Goal: Transaction & Acquisition: Book appointment/travel/reservation

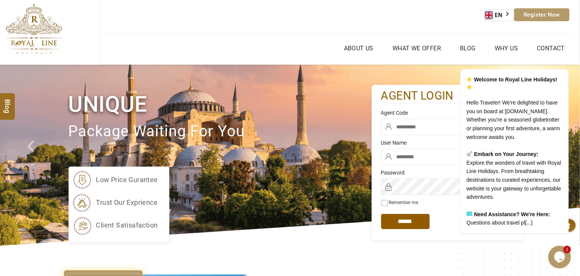
type input "*****"
click at [405, 23] on div "AED AED EUR € USD $ INR ₹ THB ฿ IDR Rp BHD BHD TRY ₺ Credit Limit EN HE AR ES P…" at bounding box center [337, 16] width 474 height 33
click at [565, 55] on icon "Chat attention grabber" at bounding box center [564, 58] width 7 height 7
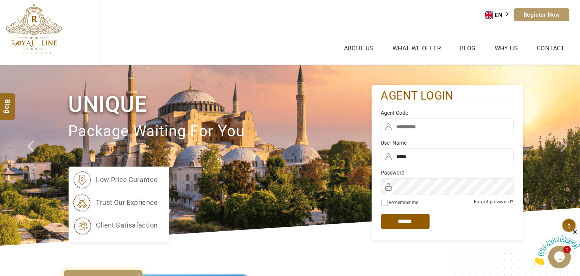
click at [432, 123] on input "text" at bounding box center [447, 127] width 133 height 17
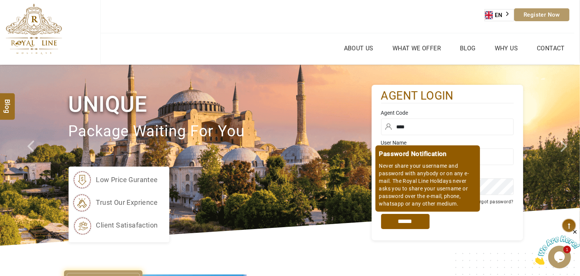
type input "****"
click at [413, 218] on input "*****" at bounding box center [405, 221] width 49 height 15
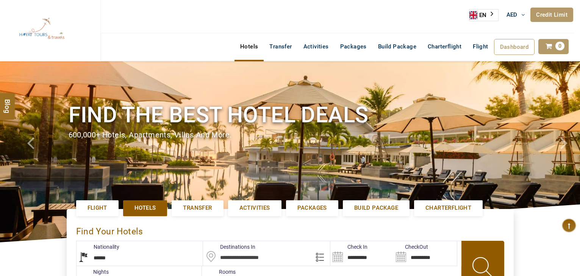
select select "******"
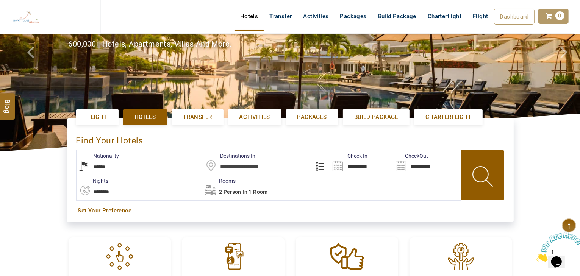
click at [230, 165] on input "text" at bounding box center [266, 163] width 127 height 25
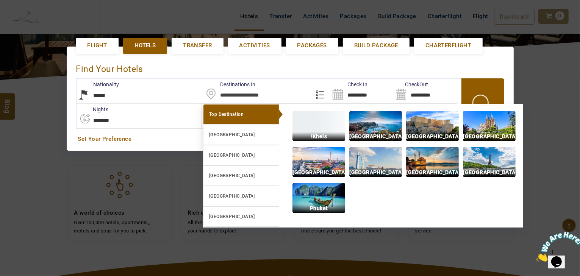
scroll to position [174, 0]
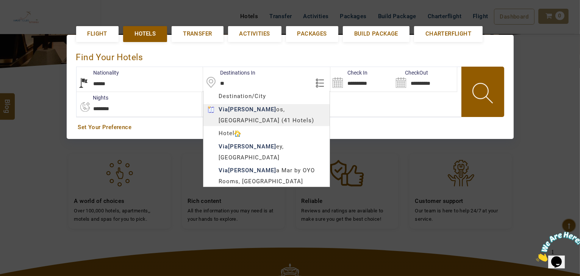
type input "*"
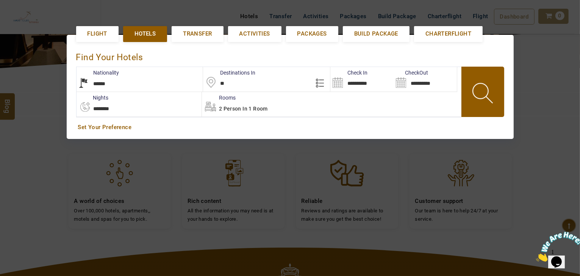
type input "*"
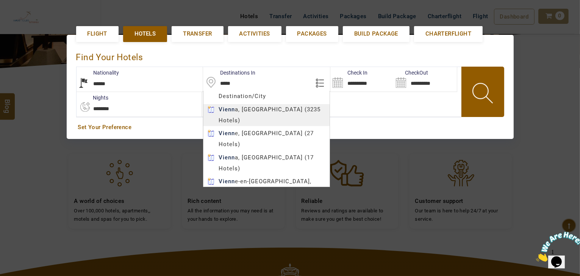
type input "******"
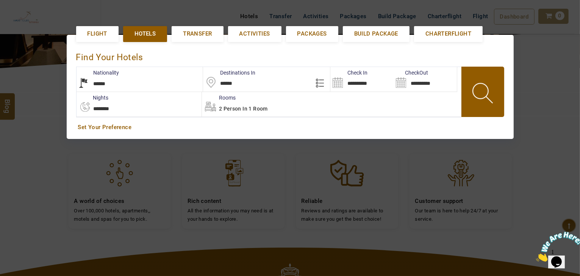
click at [256, 106] on body "HAYAYT TOURS AED AED AED EUR € USD $ INR ₹ THB ฿ IDR Rp BHD BHD TRY ₺ Credit Li…" at bounding box center [290, 136] width 580 height 621
click at [350, 83] on input "**********" at bounding box center [362, 79] width 63 height 25
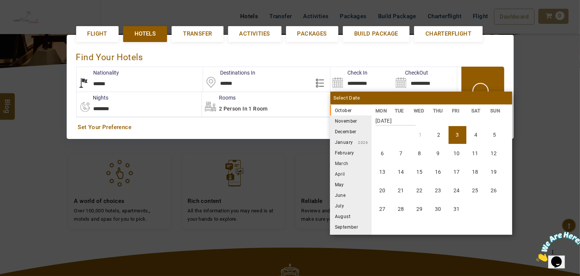
click at [339, 121] on li "November" at bounding box center [351, 121] width 42 height 11
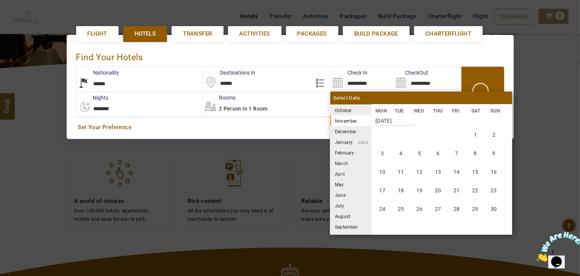
click at [340, 109] on li "October 2025" at bounding box center [351, 110] width 42 height 11
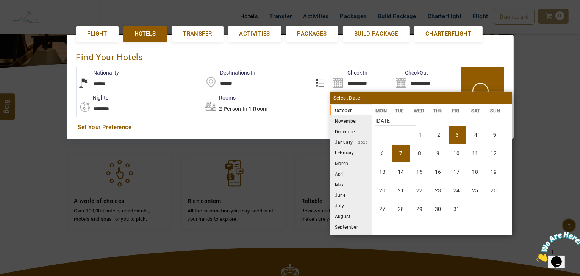
click at [401, 159] on li "7" at bounding box center [401, 154] width 18 height 18
type input "**********"
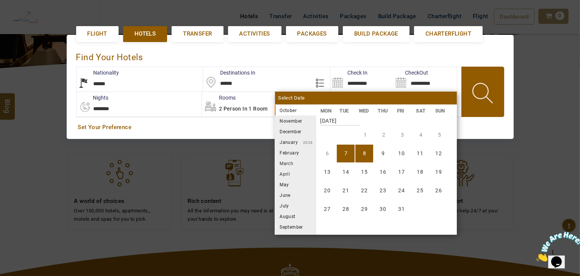
click at [371, 154] on li "8" at bounding box center [365, 154] width 18 height 18
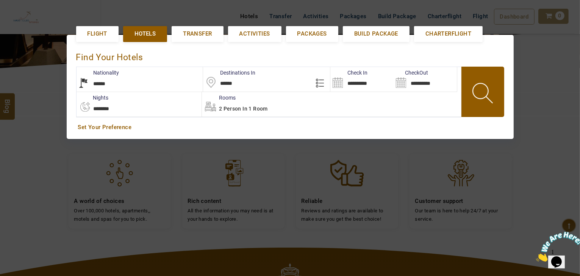
click at [489, 91] on span at bounding box center [484, 95] width 34 height 38
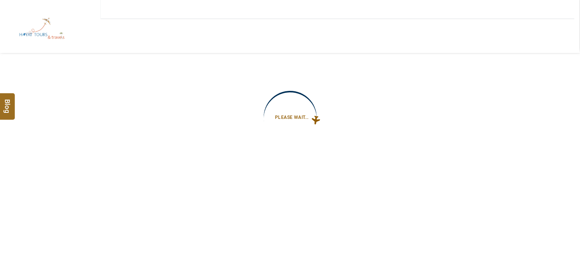
type input "**********"
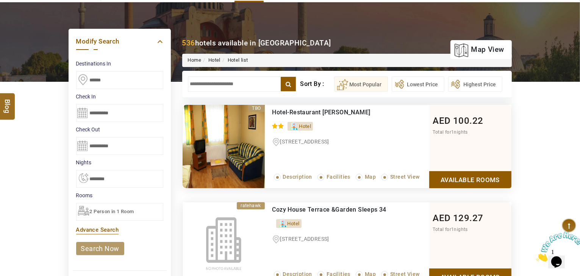
scroll to position [121, 0]
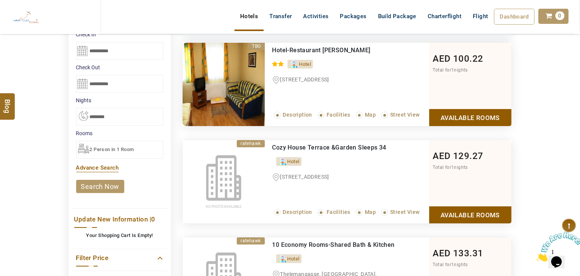
click at [97, 148] on span "2 Person in 1 Room" at bounding box center [112, 150] width 44 height 6
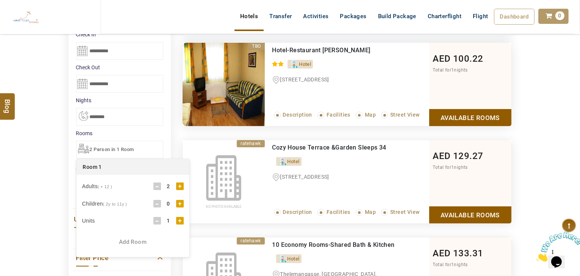
click at [174, 184] on div "2" at bounding box center [168, 187] width 15 height 8
click at [179, 184] on div "+" at bounding box center [180, 187] width 8 height 8
click at [50, 178] on div "DESTINATION + Add Destination Nationality Afghanistan Albania Algeria American …" at bounding box center [290, 235] width 580 height 590
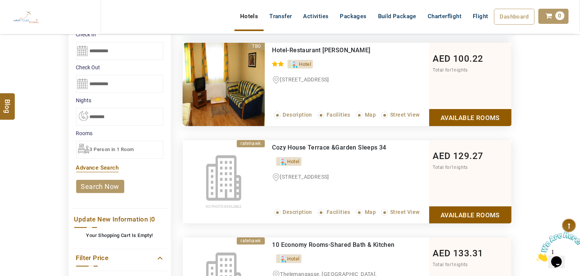
click at [100, 183] on link "search now" at bounding box center [100, 186] width 48 height 13
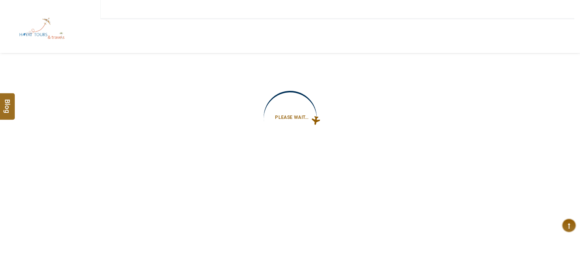
type input "**********"
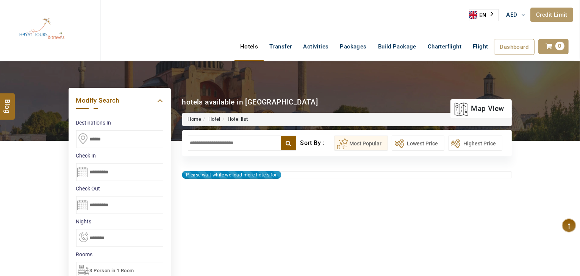
type input "**********"
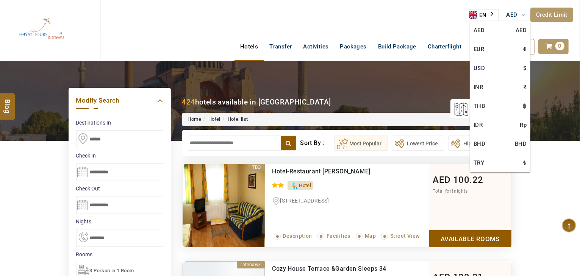
click at [483, 65] on link "USD $" at bounding box center [500, 68] width 61 height 19
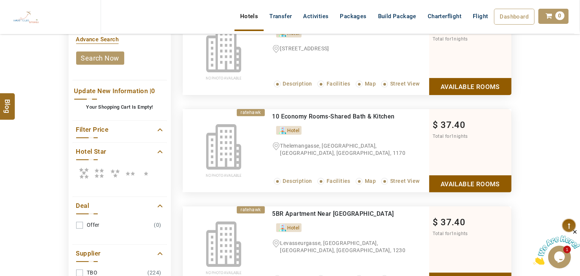
scroll to position [273, 0]
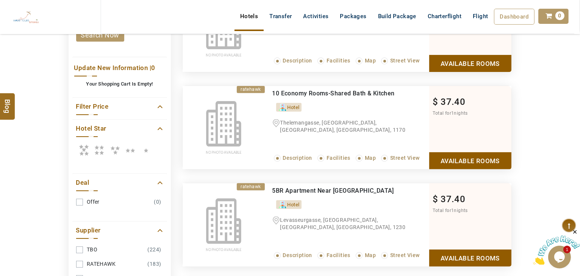
click at [86, 147] on icon at bounding box center [83, 150] width 15 height 15
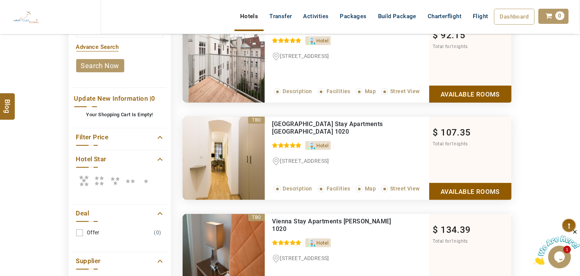
scroll to position [243, 0]
click at [86, 182] on icon at bounding box center [83, 180] width 15 height 15
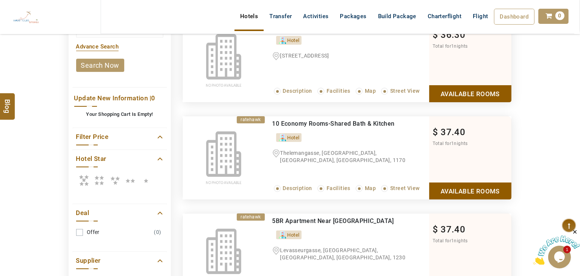
click at [121, 179] on label at bounding box center [115, 181] width 16 height 18
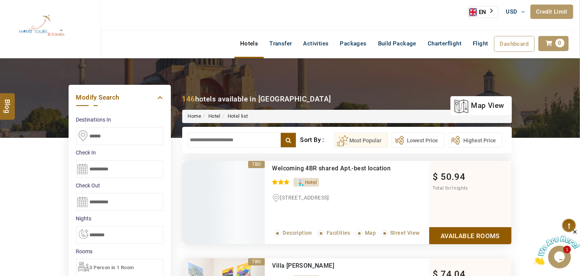
scroll to position [0, 0]
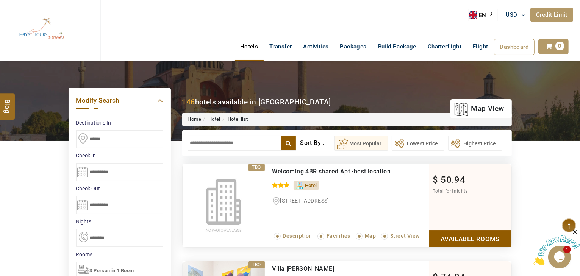
click at [198, 143] on input "text" at bounding box center [242, 143] width 109 height 15
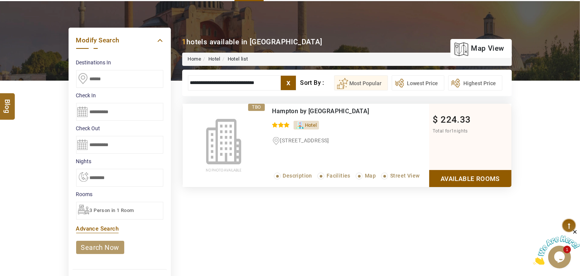
scroll to position [61, 0]
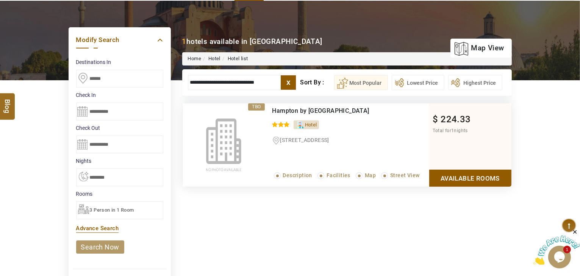
type input "**********"
click at [473, 174] on link "Available Rooms" at bounding box center [471, 178] width 82 height 17
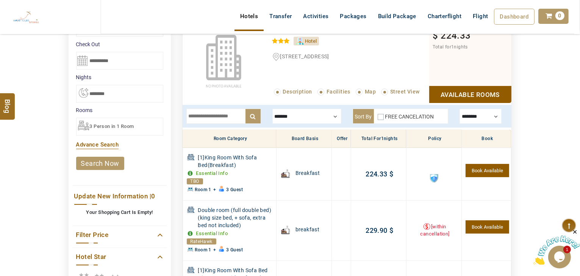
click at [134, 127] on li "Rooms 3 Person in 1 Room x Room 1 × Adults ( + 12 ) - 3 + Children ( 2y to 11y …" at bounding box center [119, 121] width 87 height 29
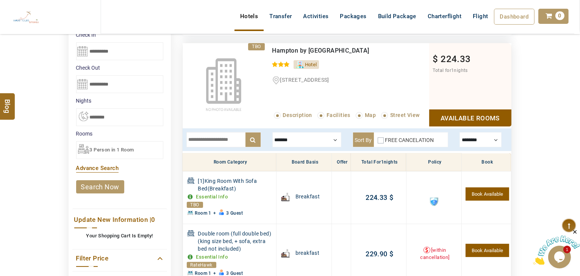
scroll to position [114, 0]
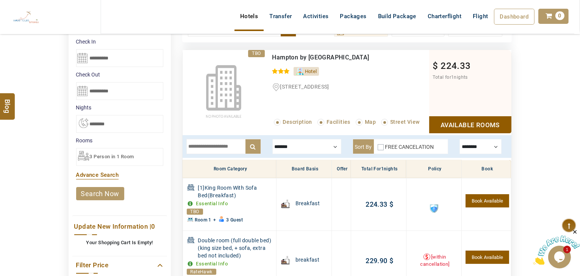
click at [118, 154] on span "3 Person in 1 Room" at bounding box center [112, 157] width 44 height 6
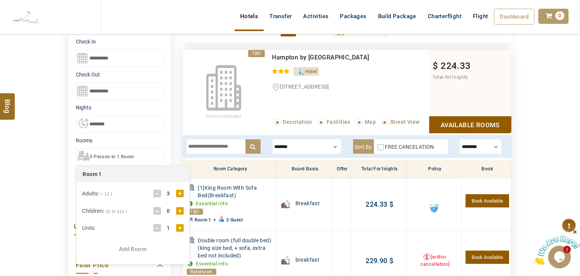
click at [157, 191] on div "-" at bounding box center [158, 194] width 8 height 8
click at [49, 191] on div "DESTINATION + Add Destination Nationality Afghanistan Albania Algeria American …" at bounding box center [290, 253] width 580 height 613
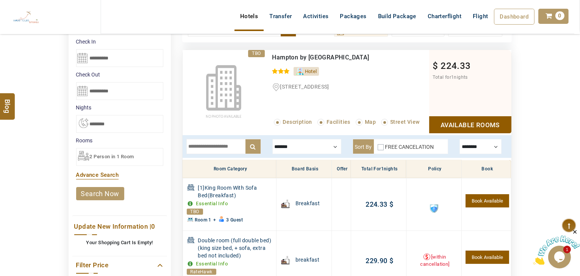
click at [121, 190] on link "search now" at bounding box center [100, 193] width 48 height 13
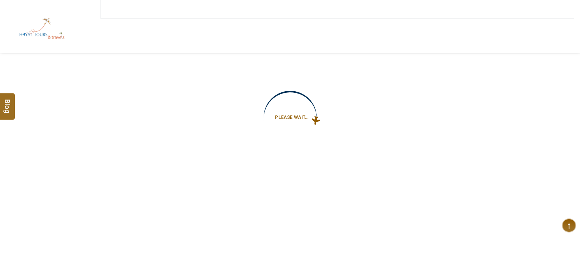
type input "**********"
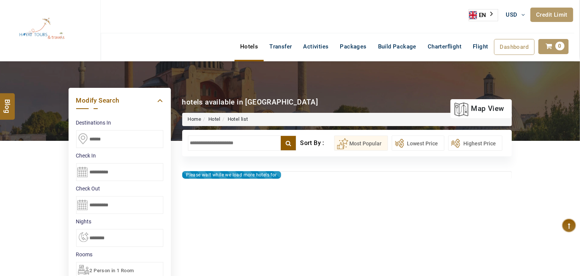
type input "**********"
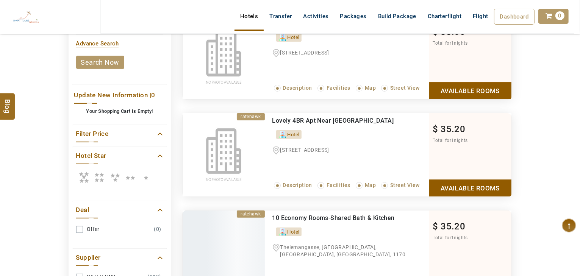
scroll to position [273, 0]
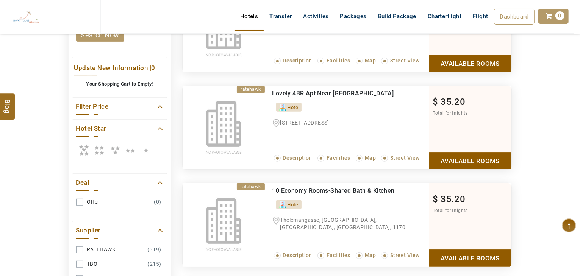
click at [105, 148] on icon at bounding box center [99, 150] width 15 height 15
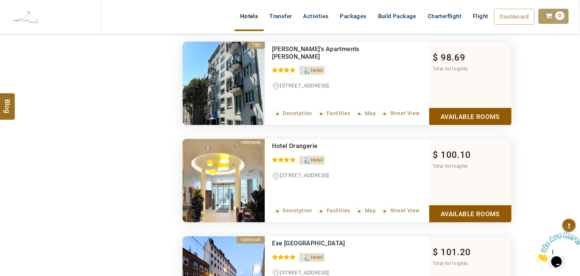
scroll to position [1425, 0]
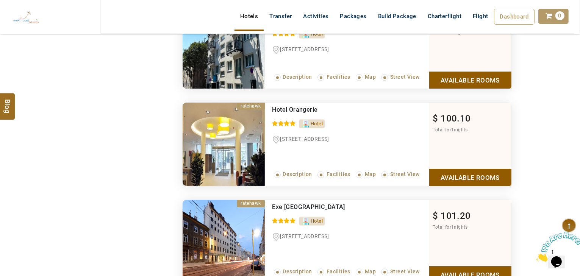
click at [456, 171] on link "Available Rooms" at bounding box center [471, 177] width 82 height 17
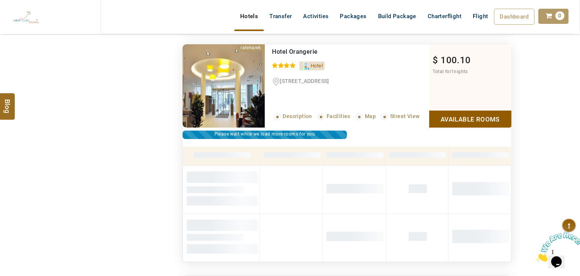
scroll to position [1446, 0]
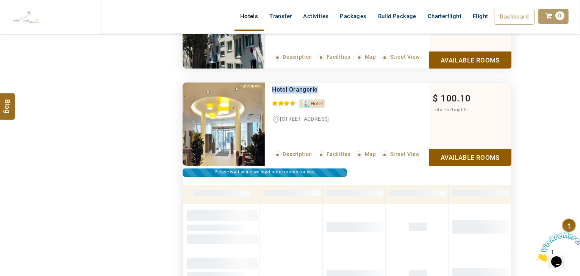
drag, startPoint x: 321, startPoint y: 85, endPoint x: 271, endPoint y: 80, distance: 50.2
click at [271, 83] on div "Hotel Orangerie 0 / 5 Hotel [STREET_ADDRESS] Read More... Description Facilitie…" at bounding box center [347, 124] width 165 height 83
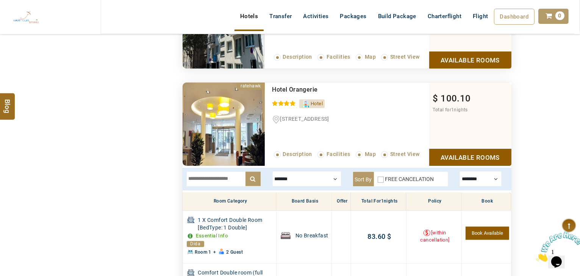
click at [301, 177] on div at bounding box center [307, 179] width 69 height 15
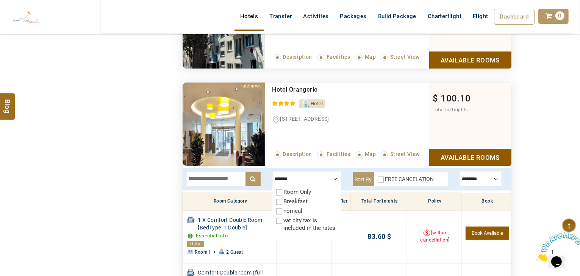
click at [299, 199] on label "Breakfast" at bounding box center [296, 202] width 24 height 7
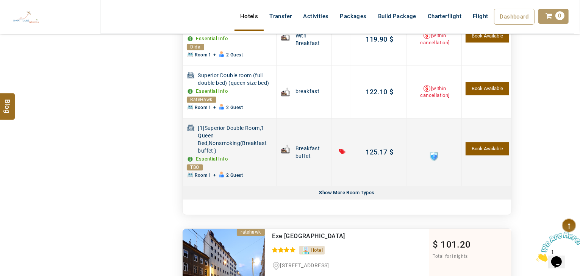
scroll to position [1870, 0]
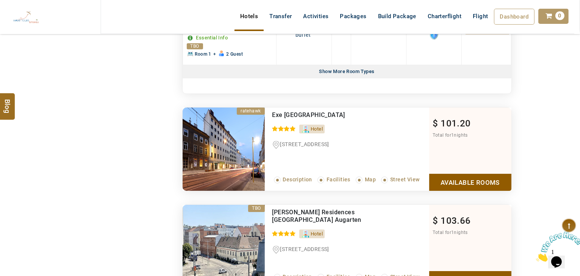
click at [450, 174] on link "Available Rooms" at bounding box center [471, 182] width 82 height 17
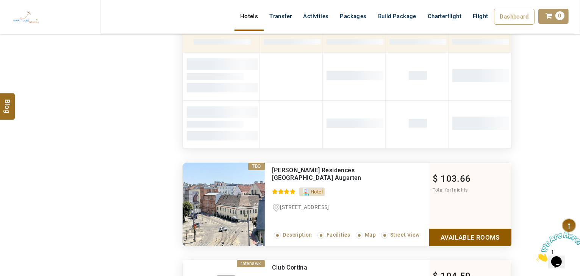
scroll to position [1543, 0]
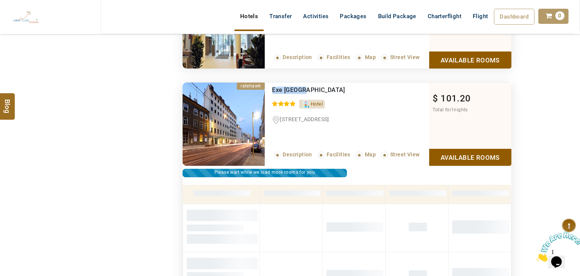
drag, startPoint x: 294, startPoint y: 88, endPoint x: 274, endPoint y: 89, distance: 20.1
click at [274, 89] on div "Exe [GEOGRAPHIC_DATA]" at bounding box center [335, 90] width 125 height 8
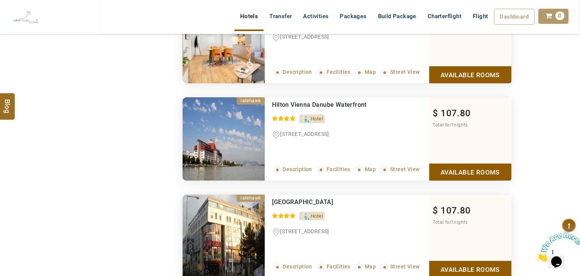
scroll to position [2271, 0]
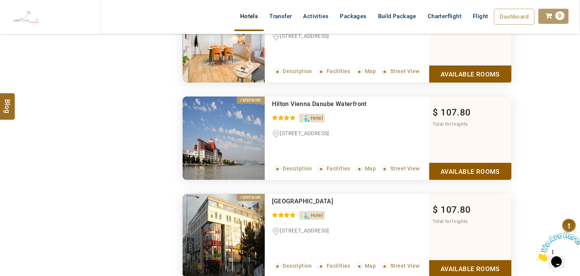
click at [454, 163] on link "Available Rooms" at bounding box center [471, 171] width 82 height 17
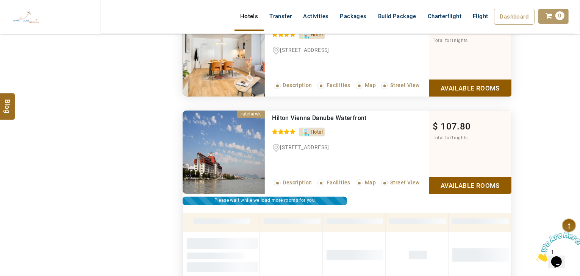
scroll to position [1902, 0]
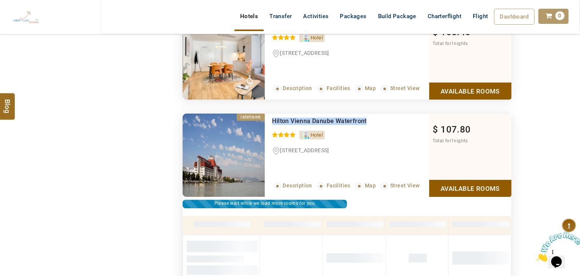
drag, startPoint x: 382, startPoint y: 117, endPoint x: 271, endPoint y: 117, distance: 111.1
click at [271, 117] on div "Hilton Vienna Danube Waterfront 0 / 5 [STREET_ADDRESS], 1020 Read More... Descr…" at bounding box center [347, 155] width 165 height 83
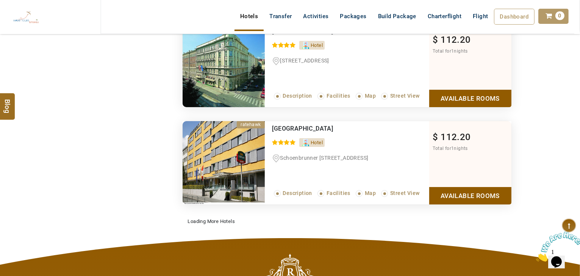
scroll to position [2539, 0]
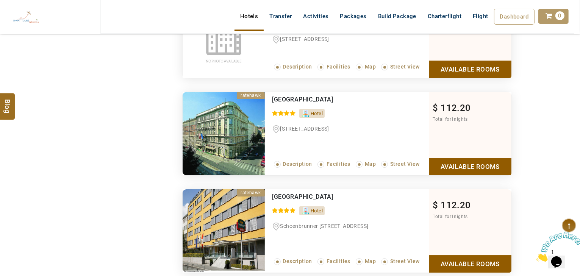
click at [470, 158] on link "Available Rooms" at bounding box center [471, 166] width 82 height 17
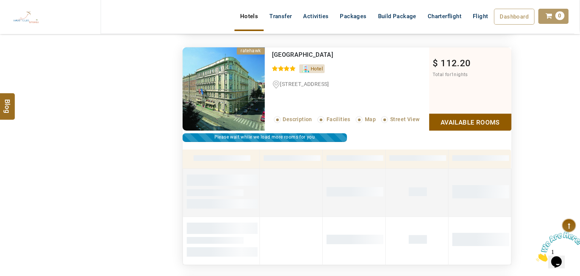
scroll to position [2321, 0]
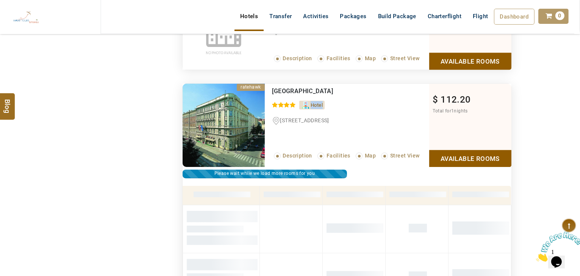
drag, startPoint x: 327, startPoint y: 92, endPoint x: 304, endPoint y: 93, distance: 22.8
click at [304, 93] on div "[GEOGRAPHIC_DATA] 0 / 5 Hotel [STREET_ADDRESS] Read More... Description Facilit…" at bounding box center [347, 125] width 165 height 83
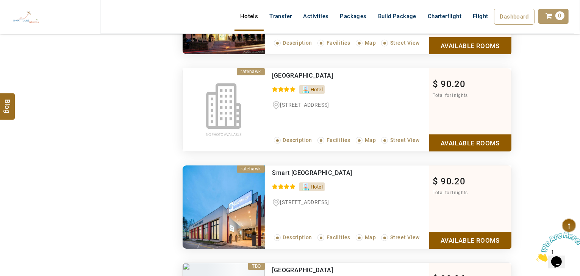
scroll to position [789, 0]
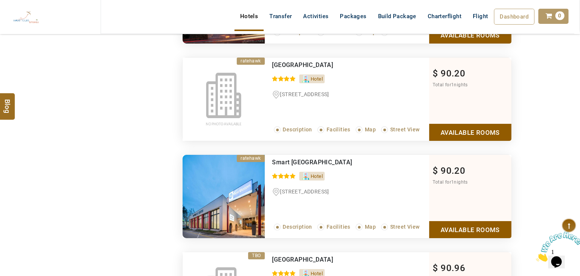
click at [449, 136] on link "Available Rooms" at bounding box center [471, 132] width 82 height 17
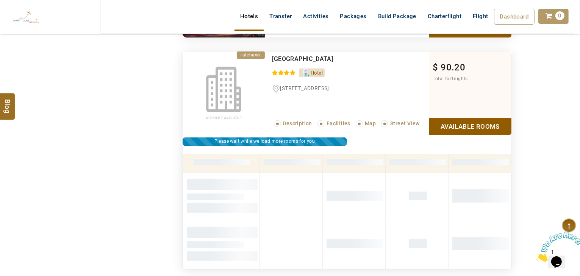
scroll to position [765, 0]
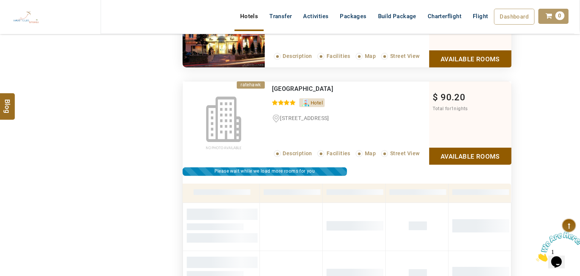
drag, startPoint x: 391, startPoint y: 84, endPoint x: 283, endPoint y: 83, distance: 108.0
click at [265, 83] on div "[GEOGRAPHIC_DATA] / 5 Hotel [STREET_ADDRESS] Read More... Description Facilitie…" at bounding box center [347, 123] width 165 height 83
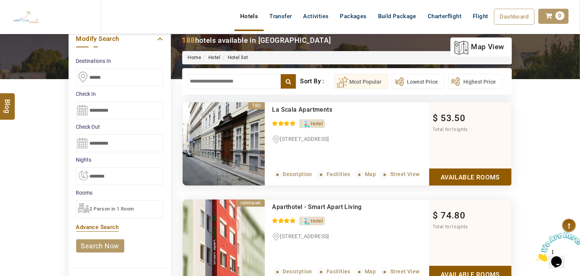
scroll to position [0, 0]
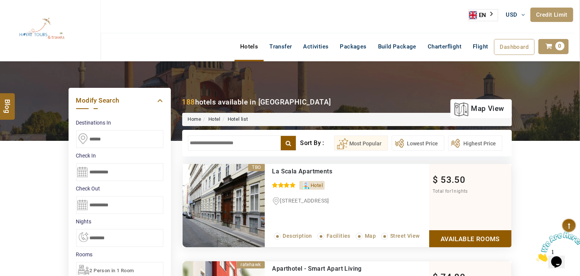
click at [217, 145] on input "text" at bounding box center [242, 143] width 109 height 15
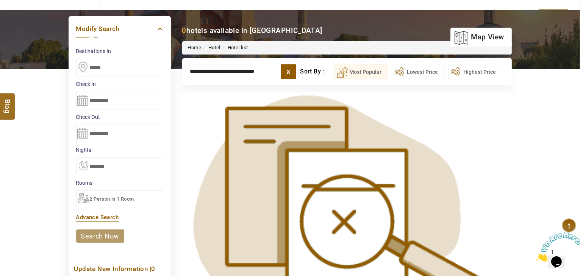
scroll to position [182, 0]
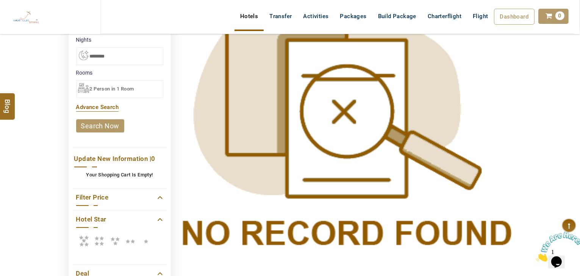
type input "**********"
drag, startPoint x: 112, startPoint y: 240, endPoint x: 108, endPoint y: 240, distance: 4.5
click at [112, 240] on icon at bounding box center [114, 241] width 13 height 15
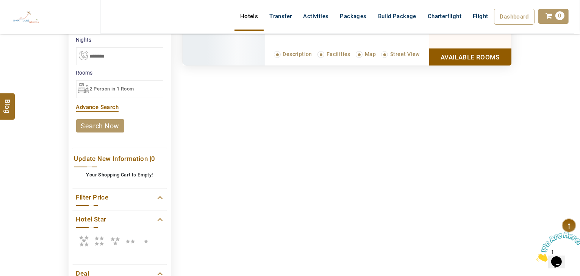
click at [105, 240] on icon at bounding box center [99, 241] width 15 height 15
click at [103, 241] on icon at bounding box center [99, 241] width 15 height 15
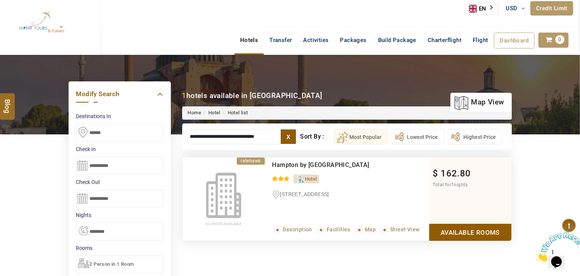
scroll to position [0, 0]
